Goal: Task Accomplishment & Management: Manage account settings

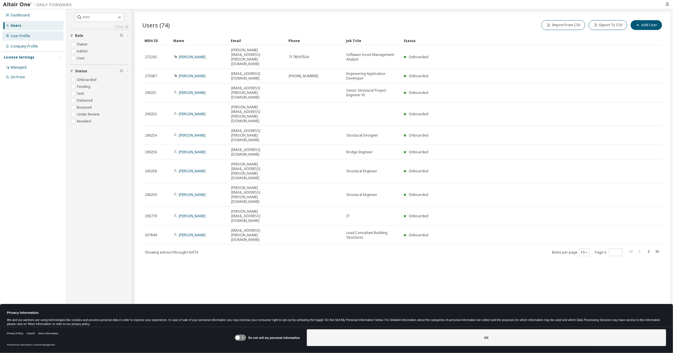
click at [20, 37] on div "User Profile" at bounding box center [21, 36] width 20 height 5
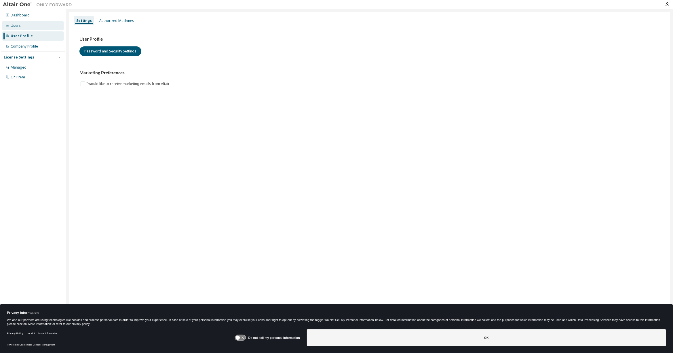
click at [21, 28] on div "Users" at bounding box center [32, 25] width 61 height 9
